Goal: Find specific page/section: Find specific page/section

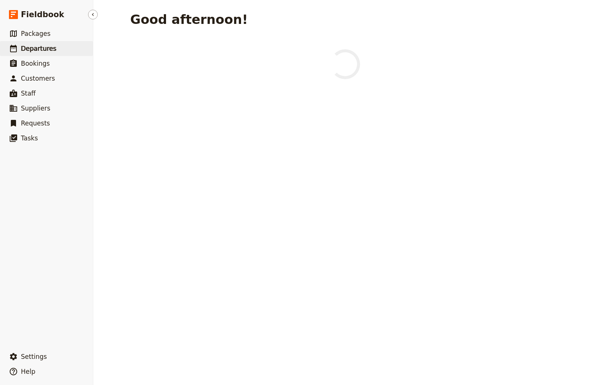
click at [40, 50] on span "Departures" at bounding box center [38, 48] width 35 height 7
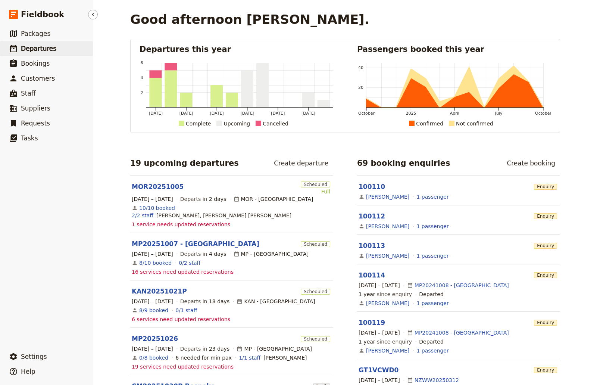
click at [40, 49] on span "Departures" at bounding box center [38, 48] width 35 height 7
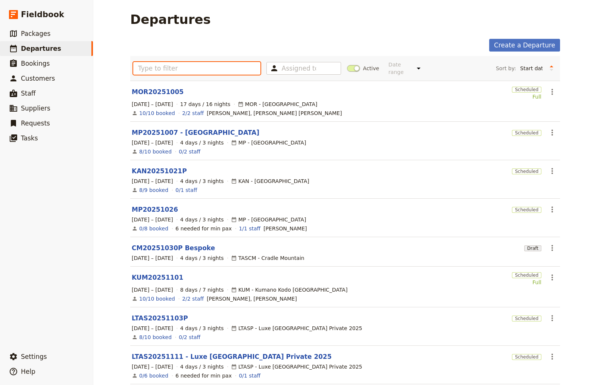
click at [155, 65] on input "text" at bounding box center [196, 68] width 127 height 13
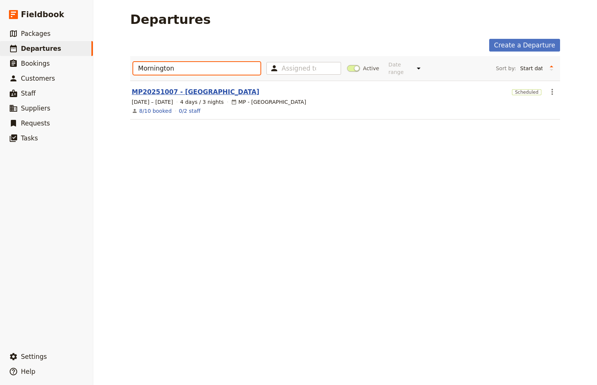
type input "Mornington"
click at [178, 87] on link "MP20251007 - [GEOGRAPHIC_DATA]" at bounding box center [196, 91] width 128 height 9
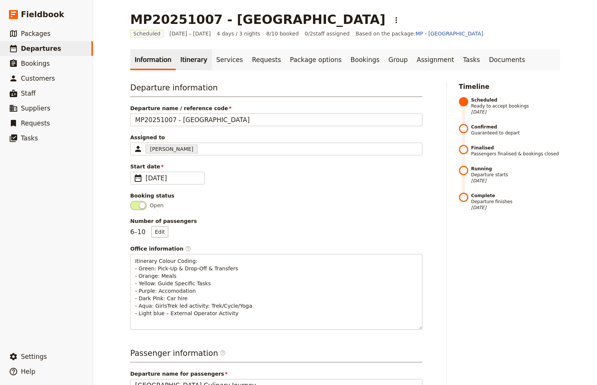
click at [176, 60] on link "Itinerary" at bounding box center [194, 59] width 36 height 21
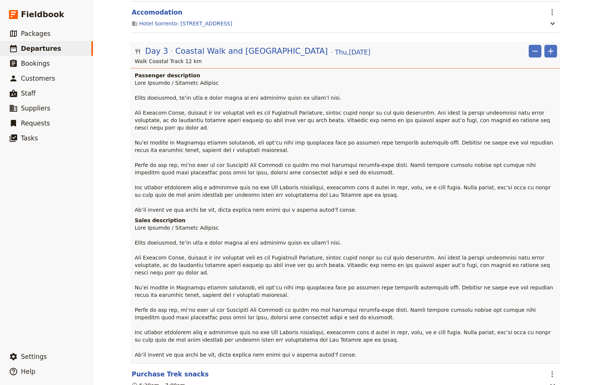
scroll to position [1529, 0]
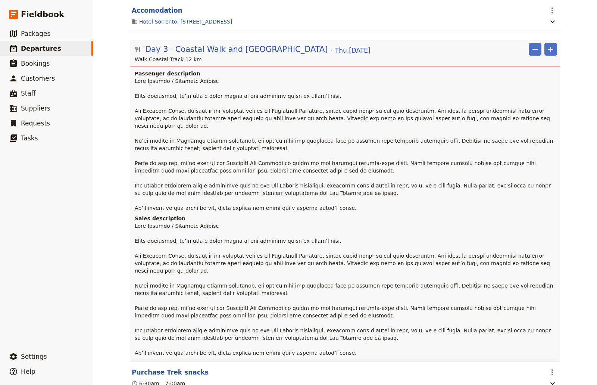
click at [217, 149] on span at bounding box center [345, 144] width 420 height 133
click at [254, 154] on p at bounding box center [346, 144] width 422 height 134
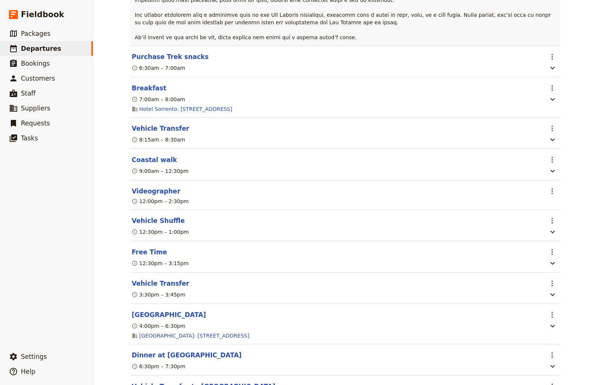
scroll to position [1865, 0]
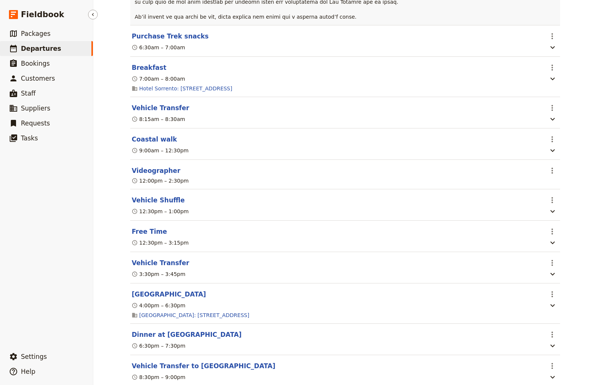
click at [48, 226] on ul "​ Packages ​ Departures ​ Bookings ​ Customers ​ Staff ​ Suppliers ​ Requests ​…" at bounding box center [46, 186] width 93 height 320
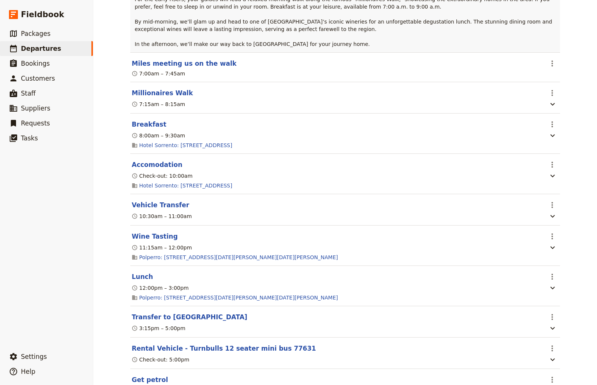
scroll to position [2462, 0]
